Goal: Information Seeking & Learning: Learn about a topic

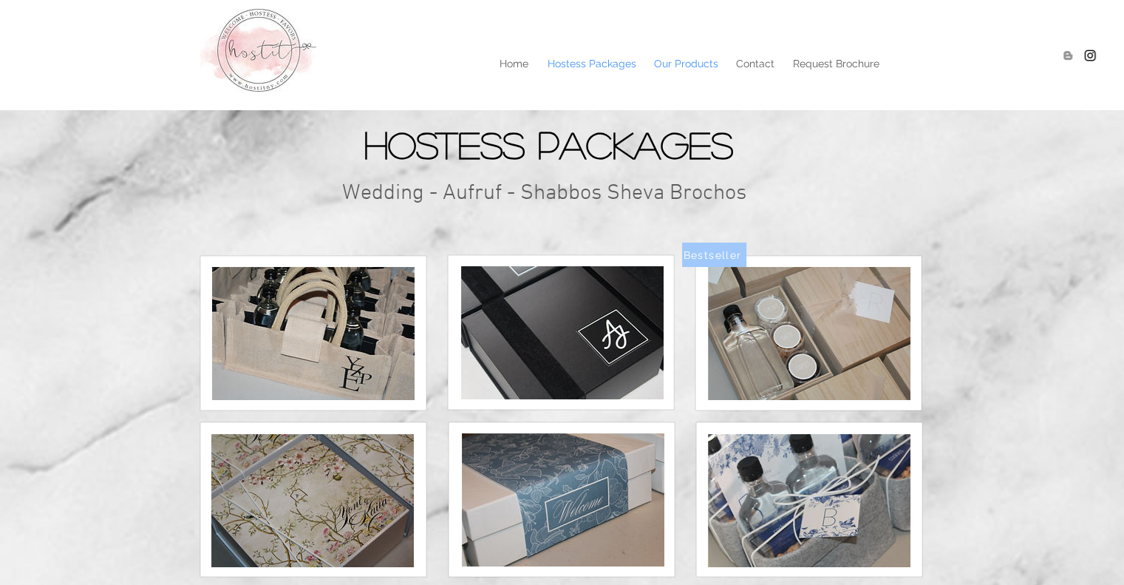
click at [686, 57] on p "Our Products" at bounding box center [686, 63] width 79 height 22
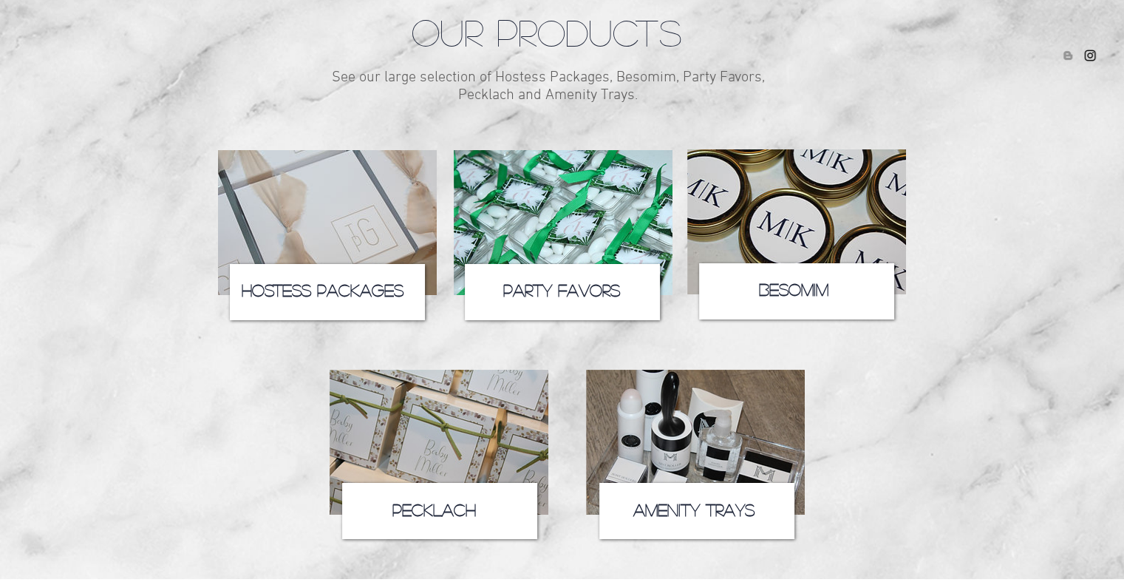
scroll to position [182, 0]
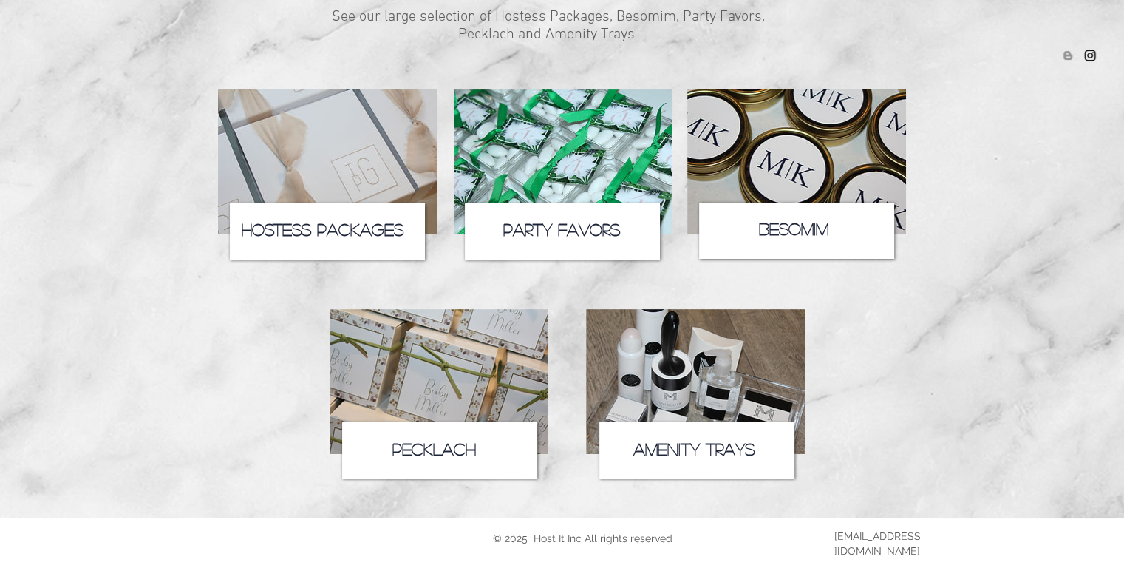
click at [452, 358] on img at bounding box center [439, 381] width 219 height 145
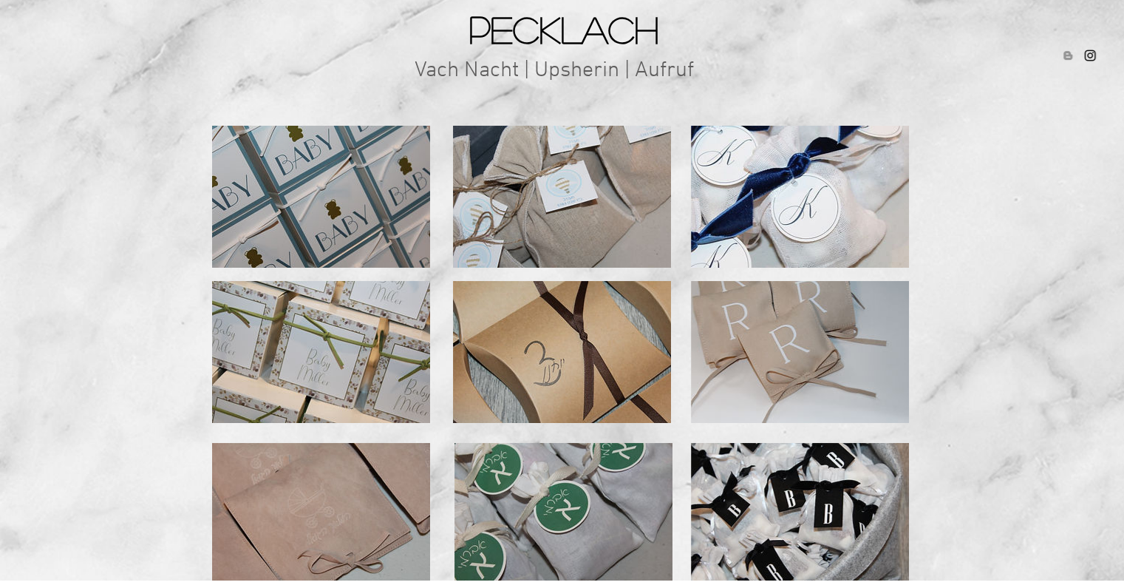
scroll to position [157, 0]
click at [812, 198] on img at bounding box center [800, 197] width 218 height 142
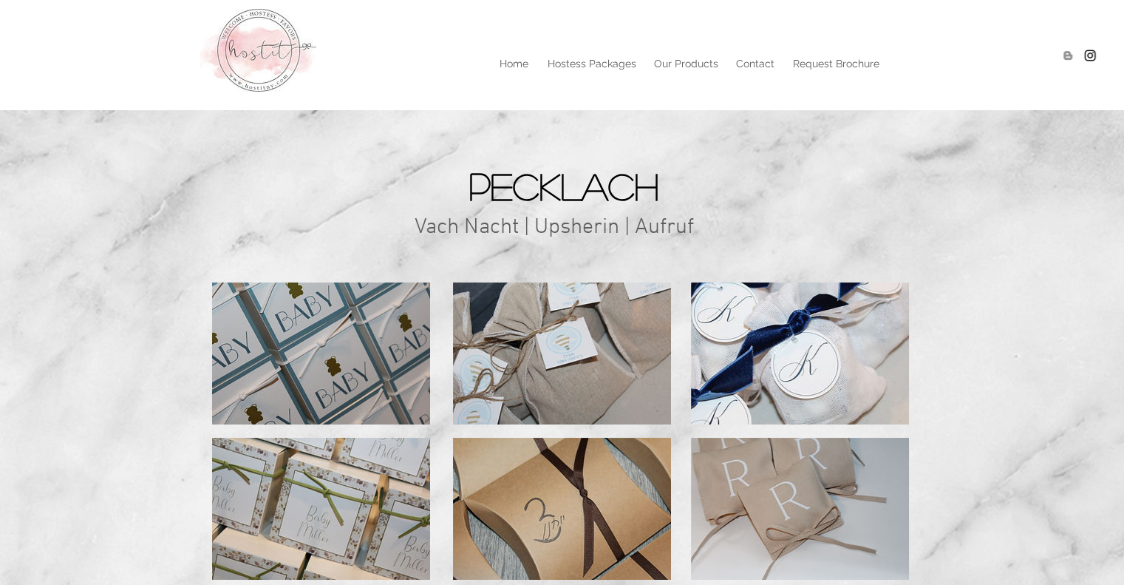
click at [812, 198] on div "top of page Skip to Main Content Pecklach Vach Nacht | Upsherin | Aufruf Home H…" at bounding box center [562, 409] width 1124 height 819
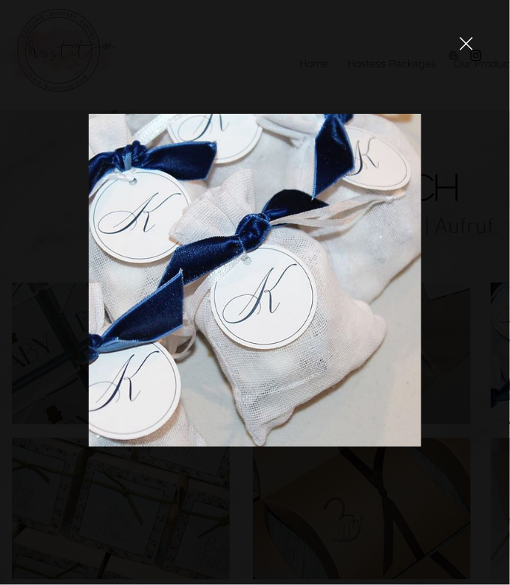
click at [470, 45] on icon "close" at bounding box center [466, 43] width 13 height 13
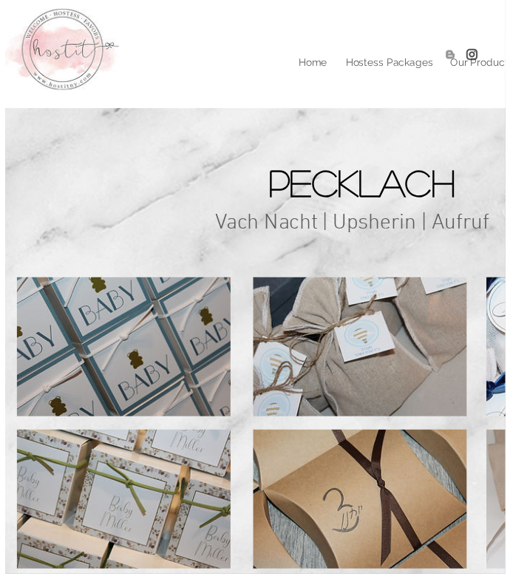
scroll to position [109, 0]
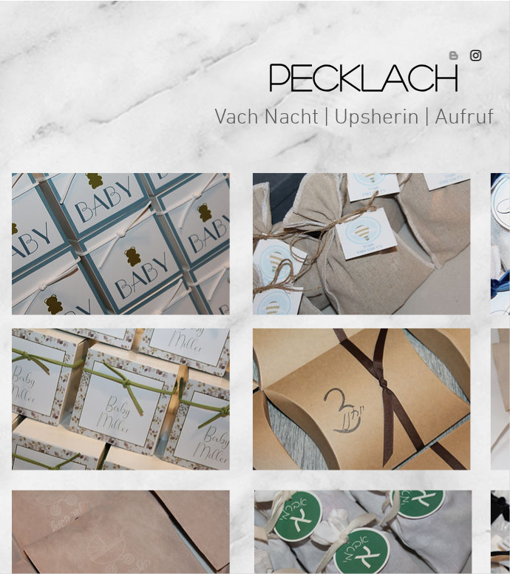
click at [405, 265] on img at bounding box center [362, 244] width 218 height 142
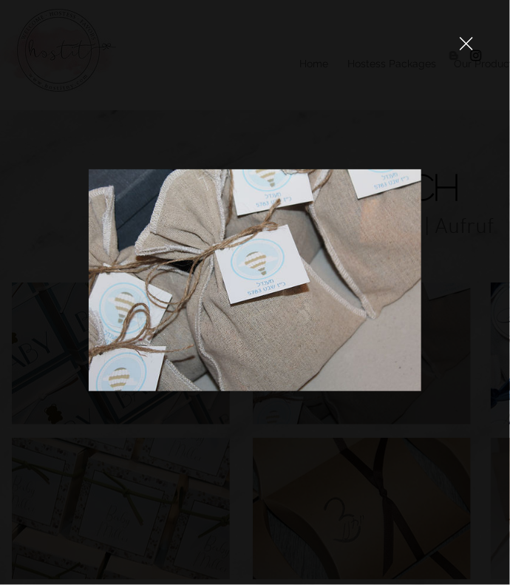
click at [469, 35] on div at bounding box center [255, 292] width 510 height 585
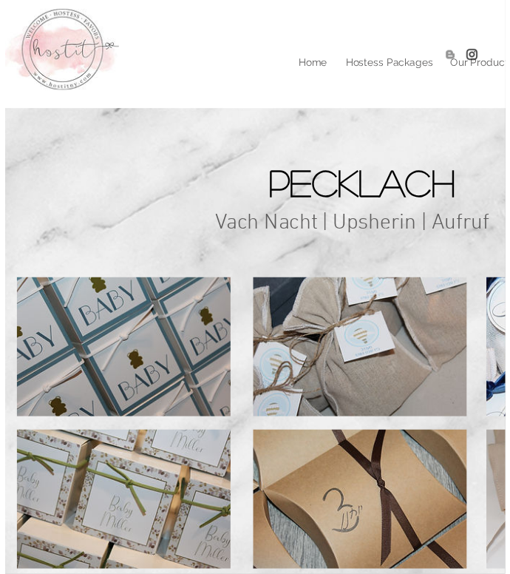
scroll to position [109, 0]
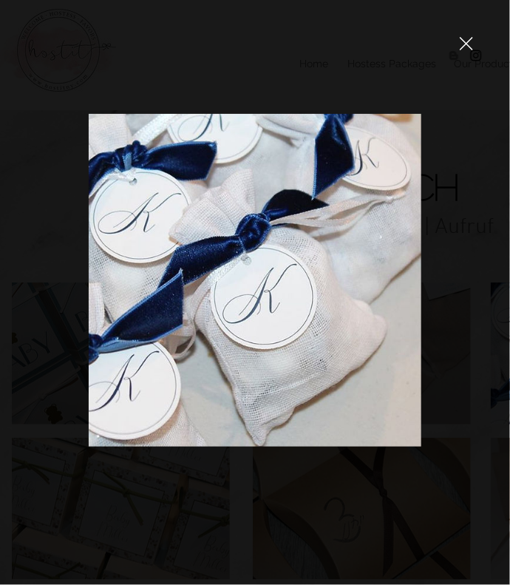
drag, startPoint x: 309, startPoint y: 341, endPoint x: 302, endPoint y: 342, distance: 7.5
